Goal: Task Accomplishment & Management: Manage account settings

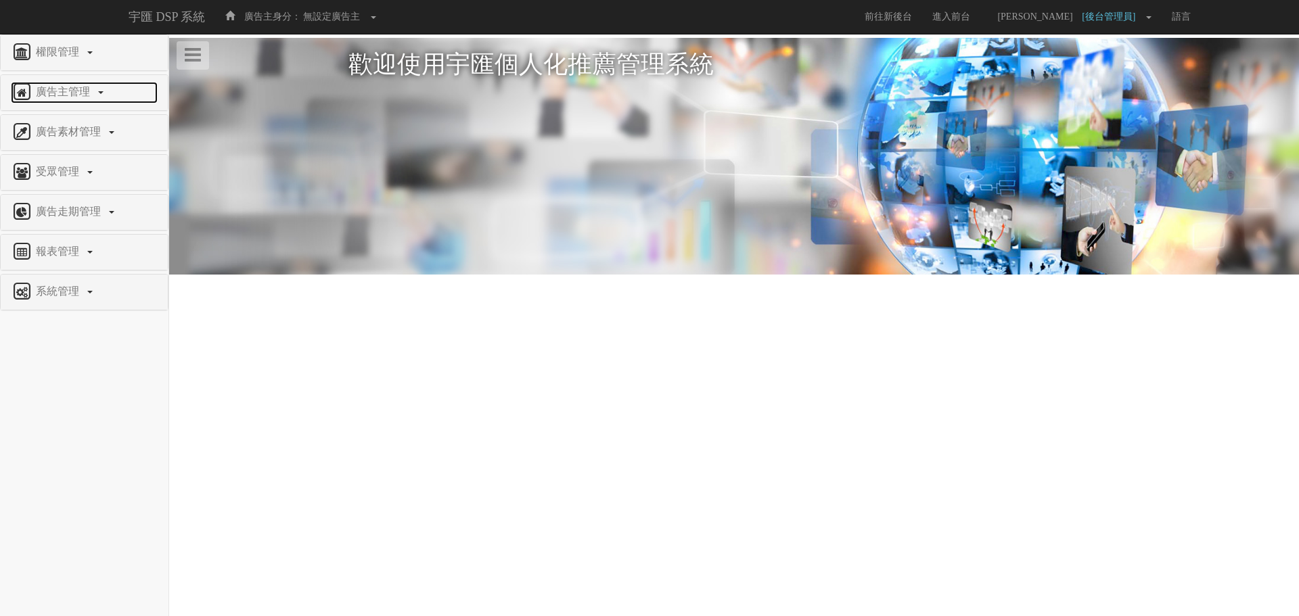
click at [62, 91] on span "廣告主管理" at bounding box center [64, 91] width 64 height 11
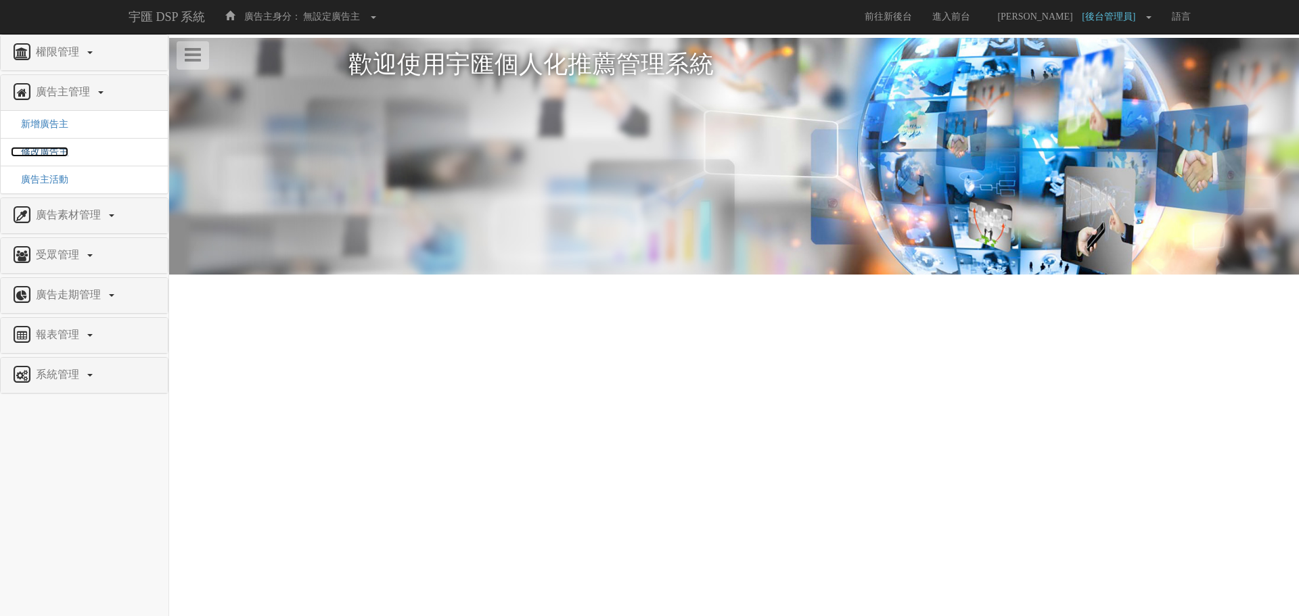
click at [43, 148] on span "修改廣告主" at bounding box center [39, 152] width 57 height 10
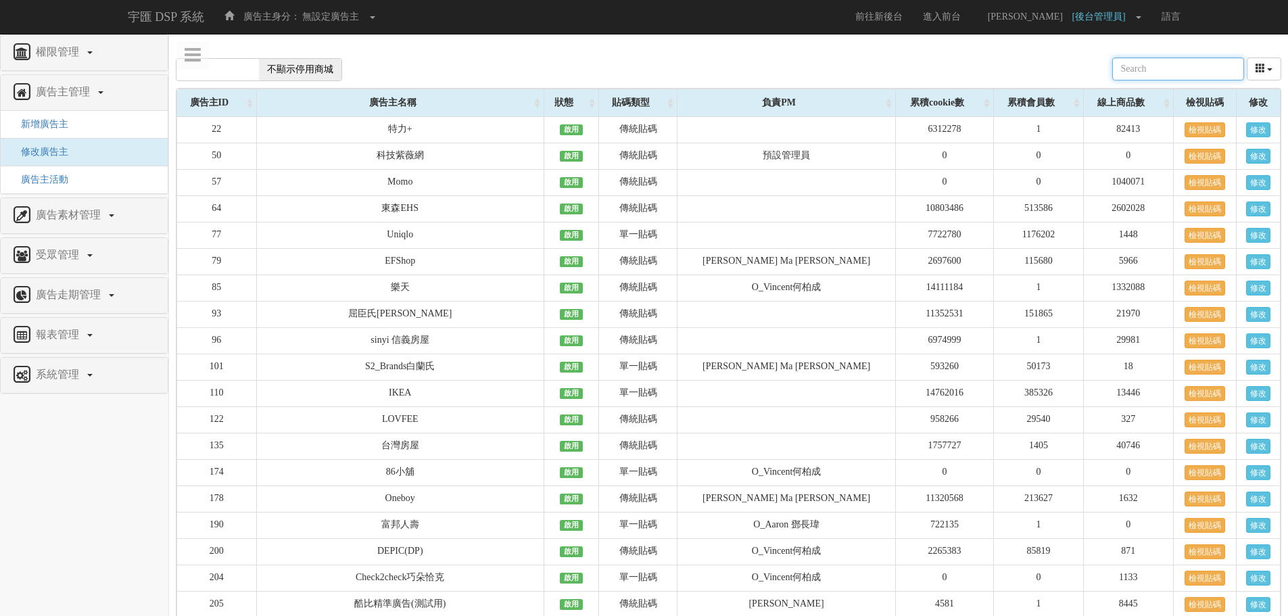
click at [1219, 62] on input "text" at bounding box center [1179, 68] width 132 height 23
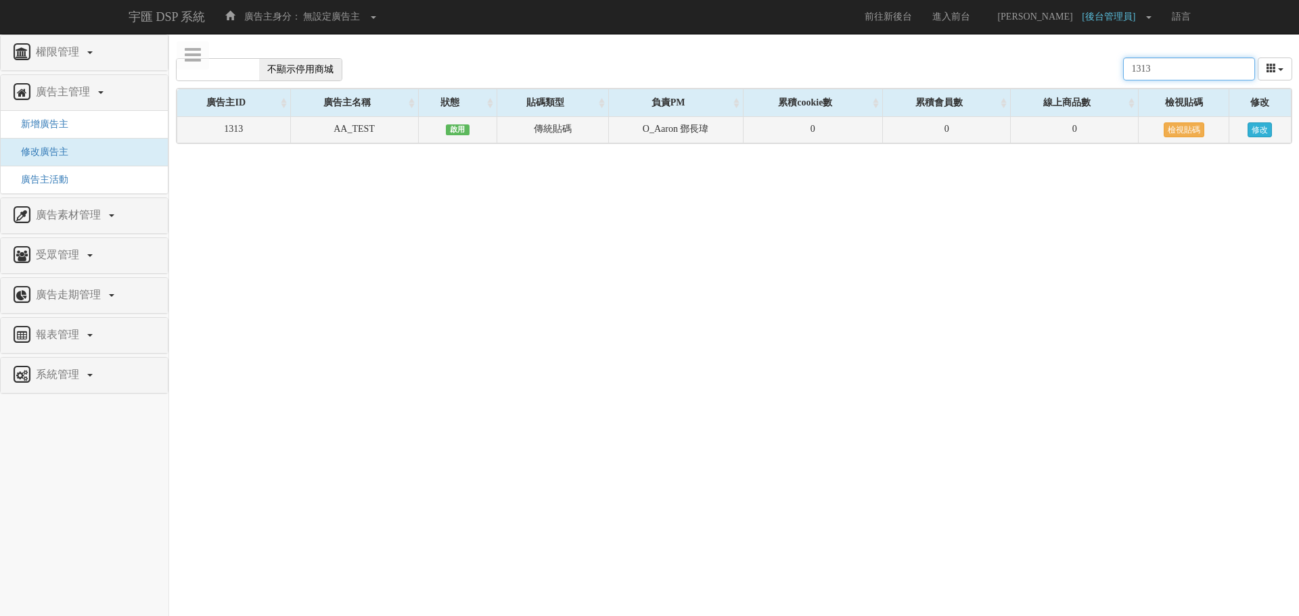
type input "1313"
click at [1253, 130] on link "修改" at bounding box center [1259, 129] width 24 height 15
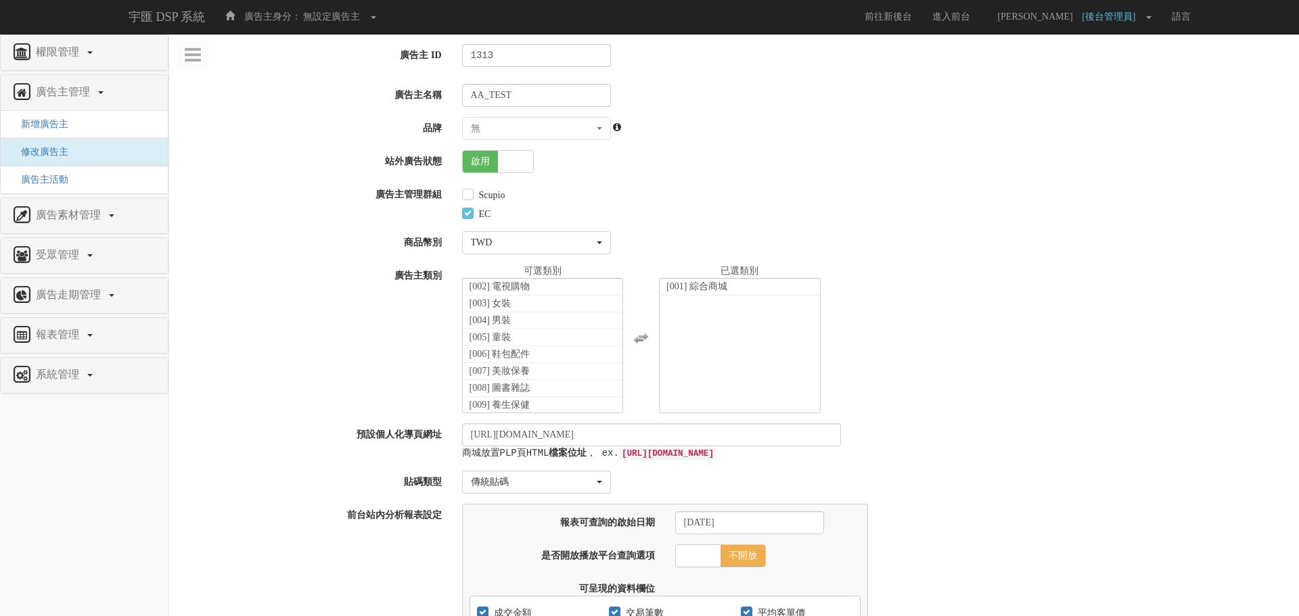
select select "932ec657-18fc-4338-a268-7296d03d66f9"
select select
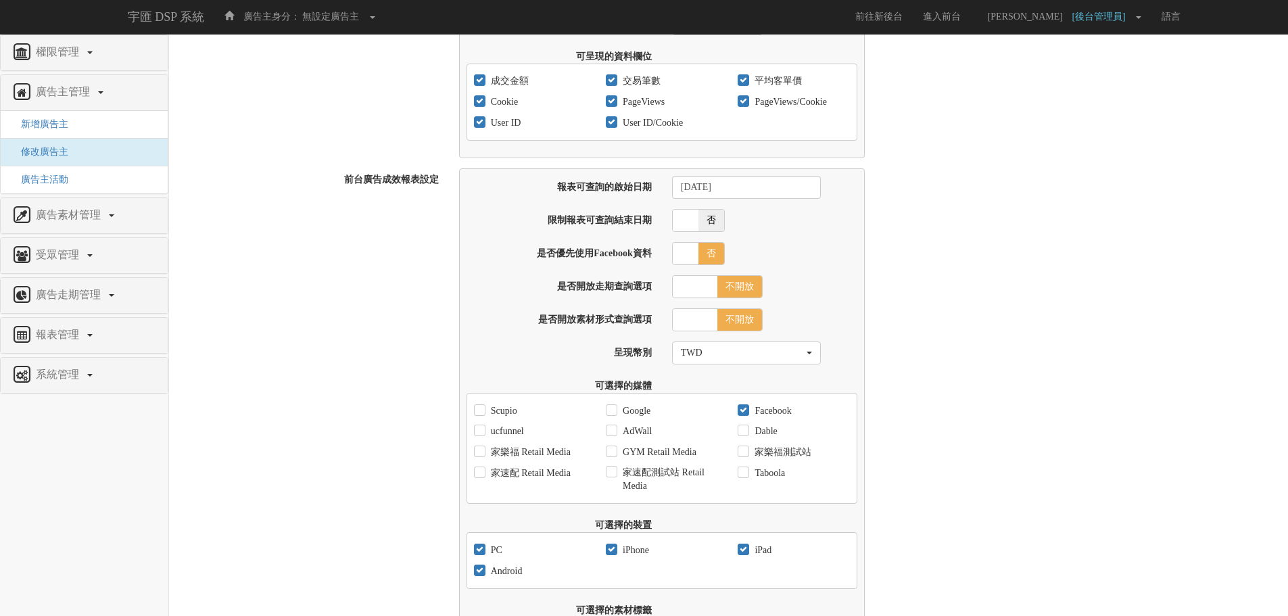
scroll to position [842, 0]
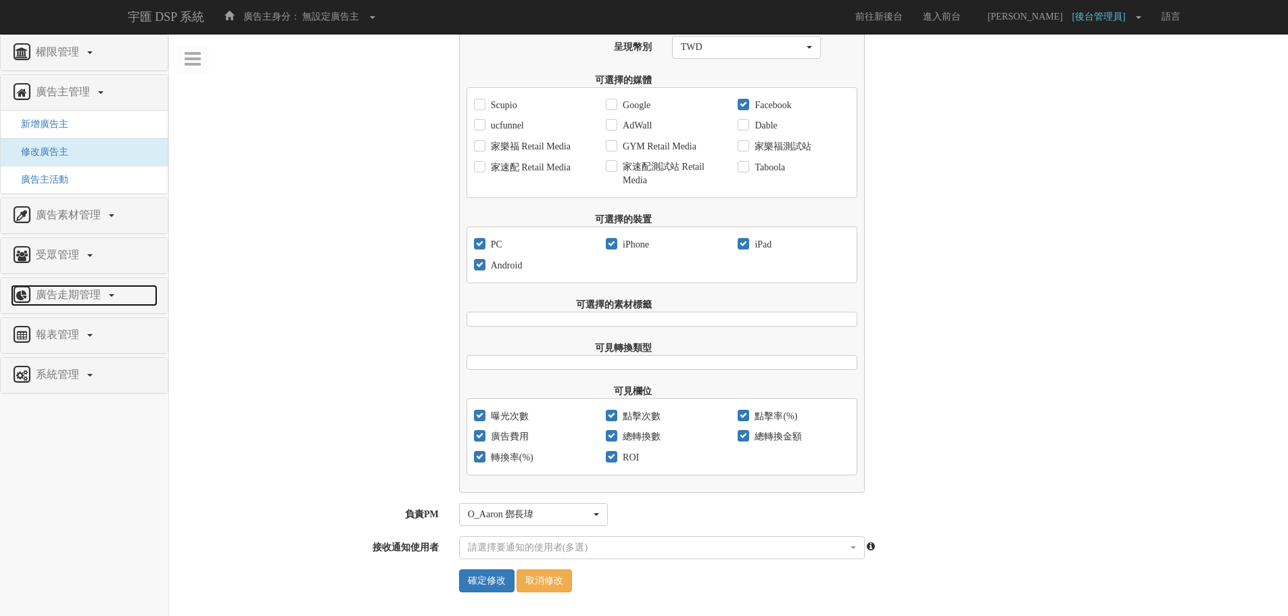
click at [77, 290] on span "廣告走期管理" at bounding box center [69, 294] width 75 height 11
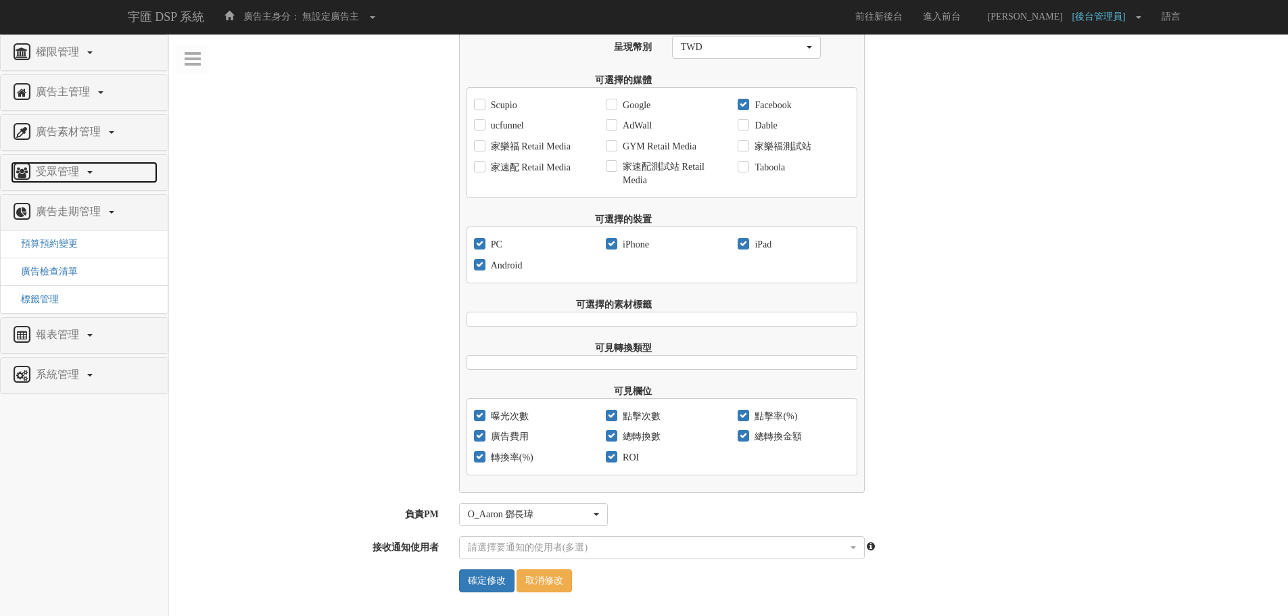
click at [75, 181] on link "受眾管理" at bounding box center [84, 173] width 147 height 22
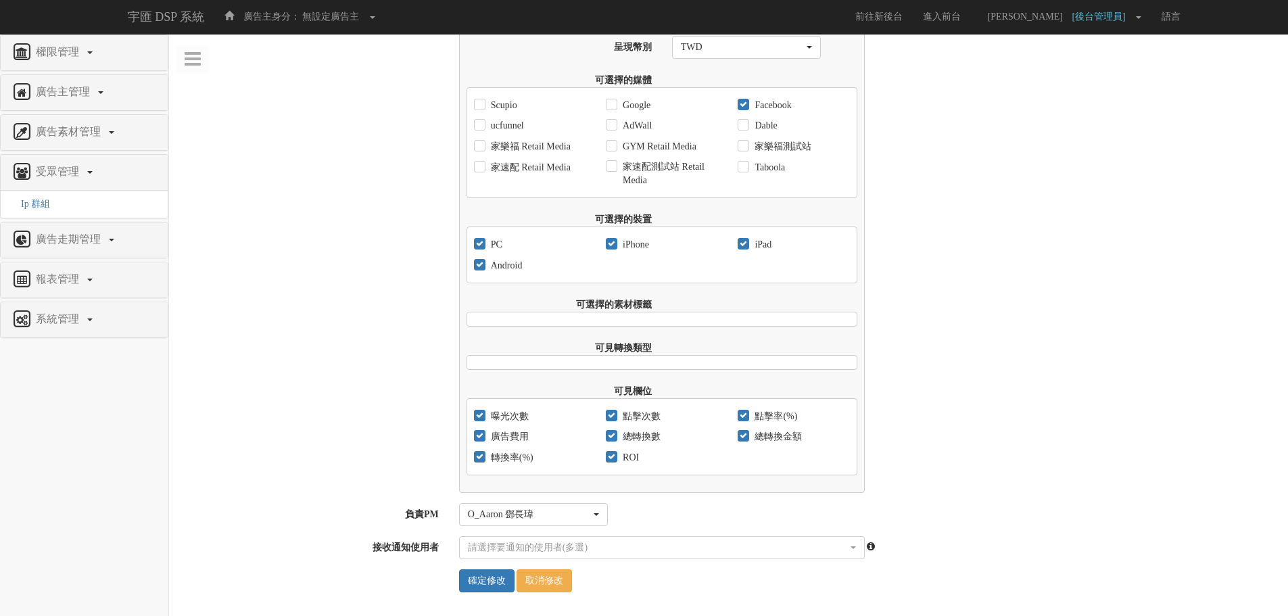
click at [68, 144] on div "廣告素材管理" at bounding box center [84, 132] width 167 height 35
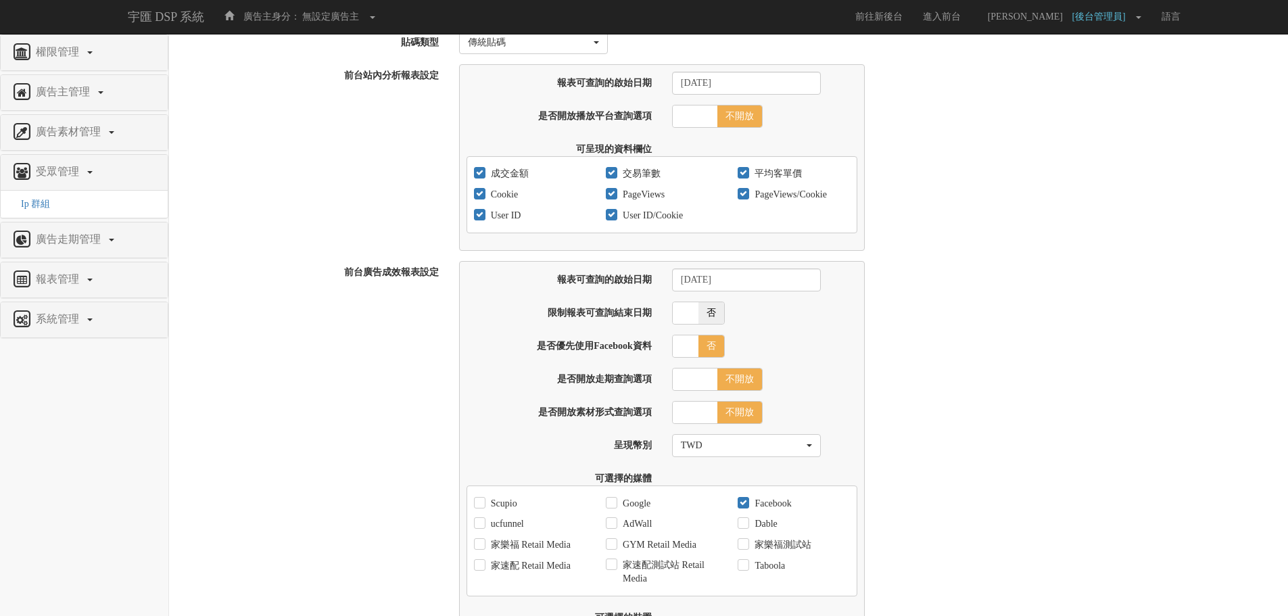
scroll to position [0, 0]
